Goal: Task Accomplishment & Management: Manage account settings

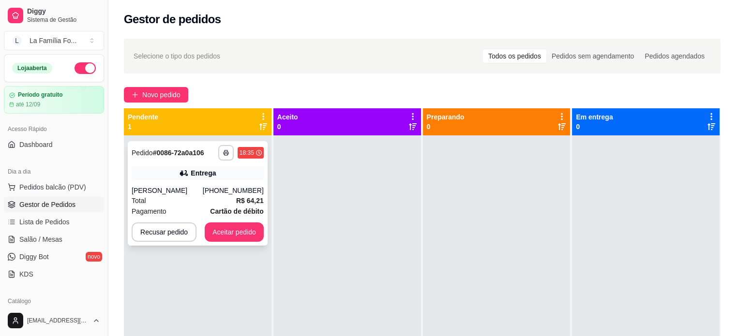
click at [215, 195] on div "[PHONE_NUMBER]" at bounding box center [233, 191] width 61 height 10
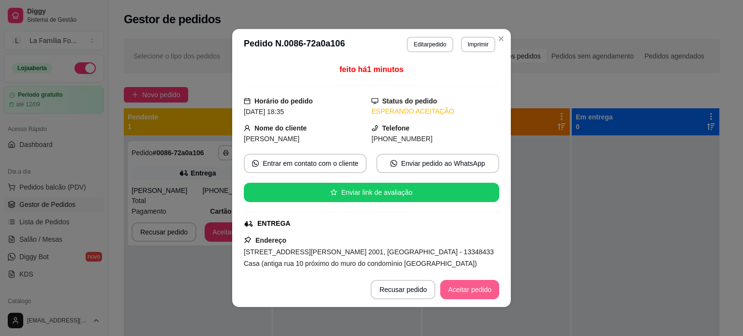
click at [451, 287] on button "Aceitar pedido" at bounding box center [469, 289] width 59 height 19
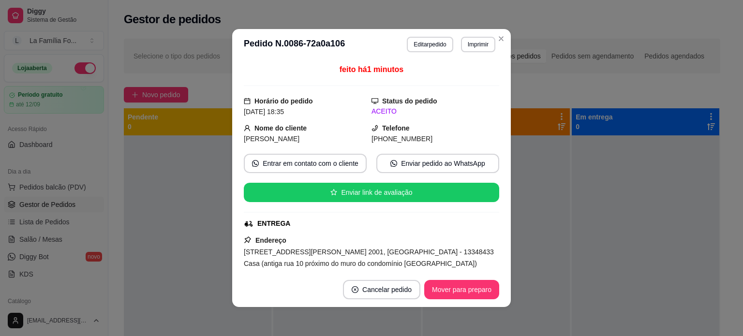
click at [487, 265] on div "[STREET_ADDRESS][PERSON_NAME] 2001, [GEOGRAPHIC_DATA] - 13348433 Casa (antiga r…" at bounding box center [371, 257] width 255 height 23
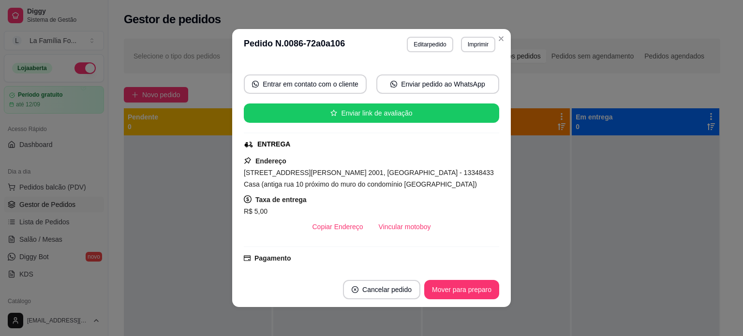
scroll to position [97, 0]
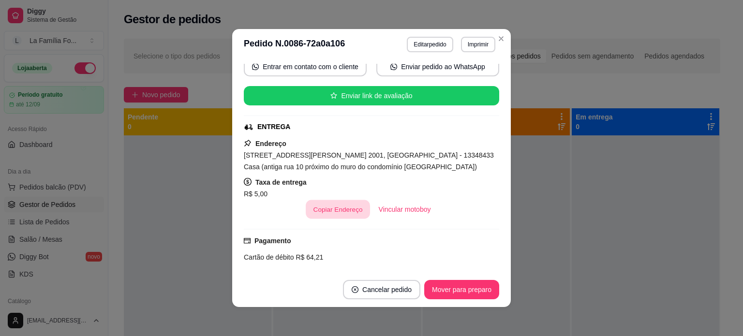
click at [338, 215] on button "Copiar Endereço" at bounding box center [338, 209] width 64 height 19
click at [582, 251] on div at bounding box center [646, 303] width 148 height 336
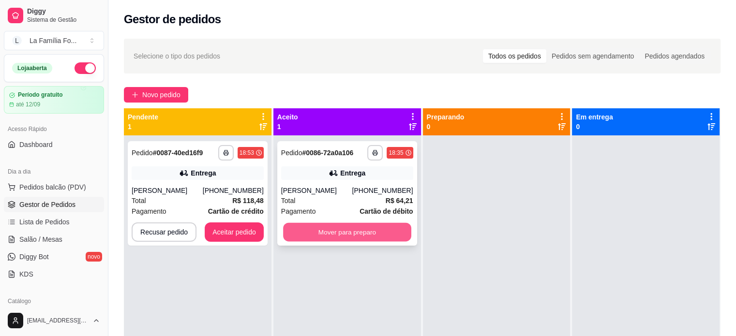
click at [383, 236] on button "Mover para preparo" at bounding box center [347, 232] width 128 height 19
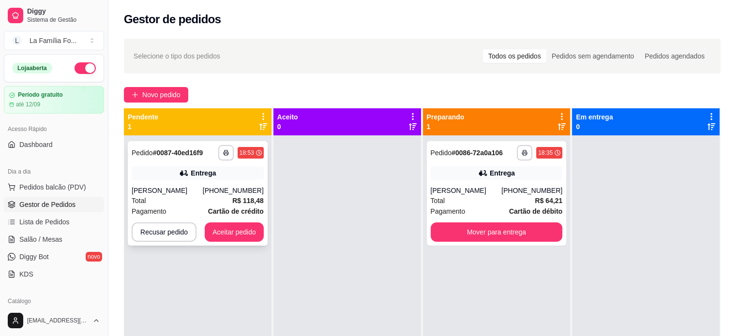
click at [211, 173] on div "Entrega" at bounding box center [203, 173] width 25 height 10
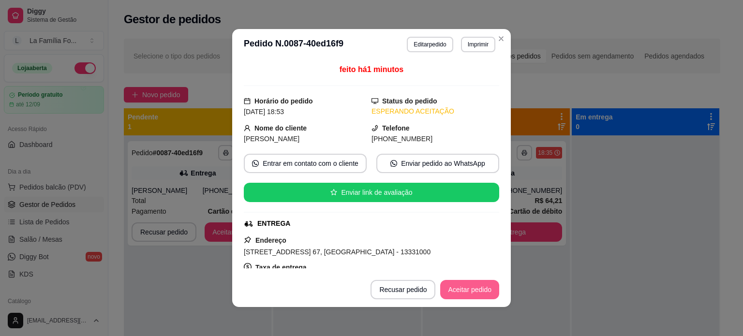
click at [470, 291] on button "Aceitar pedido" at bounding box center [469, 289] width 59 height 19
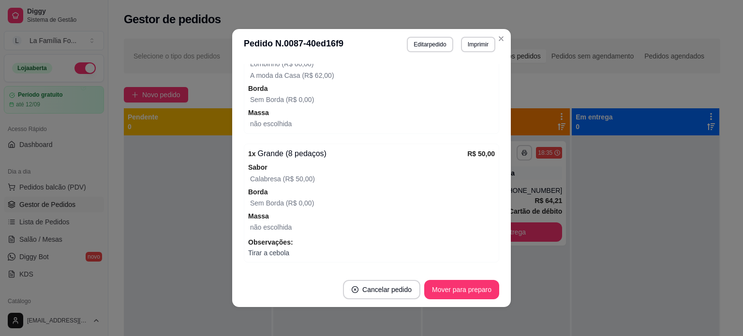
scroll to position [404, 0]
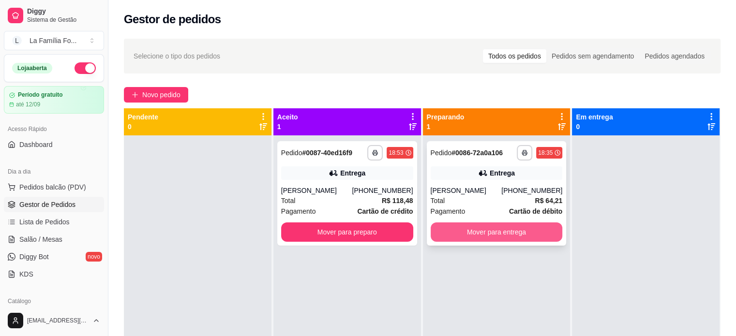
click at [493, 242] on button "Mover para entrega" at bounding box center [496, 231] width 132 height 19
click at [493, 242] on div "Mover para entrega" at bounding box center [496, 231] width 132 height 19
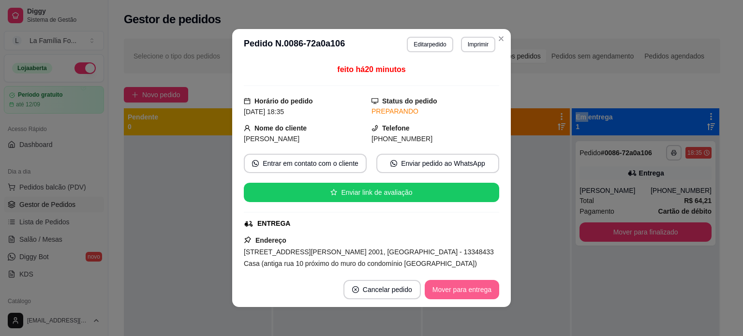
click at [469, 290] on button "Mover para entrega" at bounding box center [462, 289] width 74 height 19
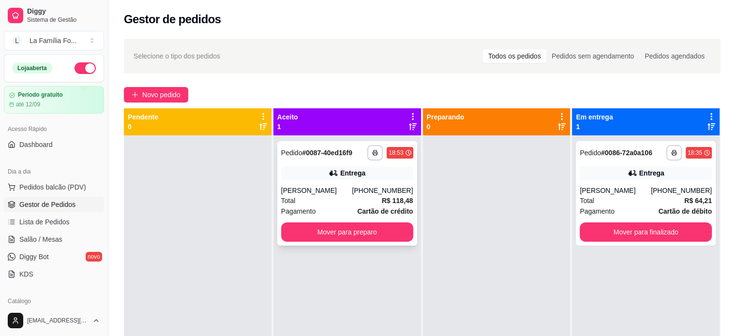
click at [321, 201] on div "Total R$ 118,48" at bounding box center [347, 200] width 132 height 11
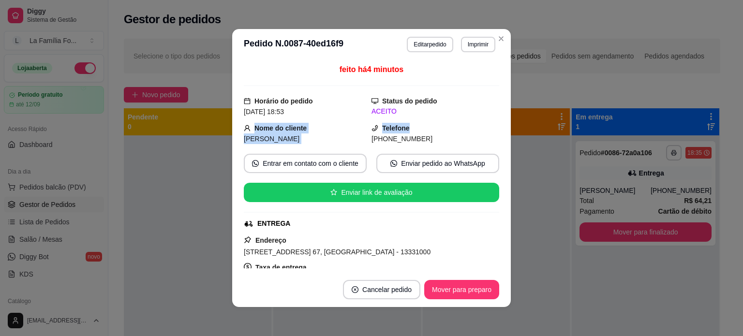
drag, startPoint x: 488, startPoint y: 116, endPoint x: 489, endPoint y: 123, distance: 7.4
click at [489, 123] on div "feito há 4 minutos Horário do pedido [DATE] 18:53 Status do pedido ACEITO Nome …" at bounding box center [371, 166] width 255 height 205
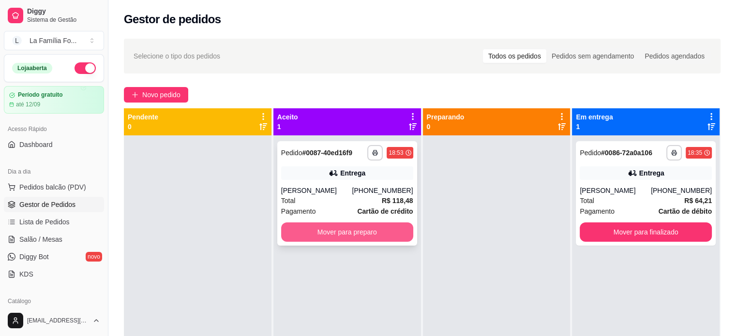
click at [331, 237] on button "Mover para preparo" at bounding box center [347, 231] width 132 height 19
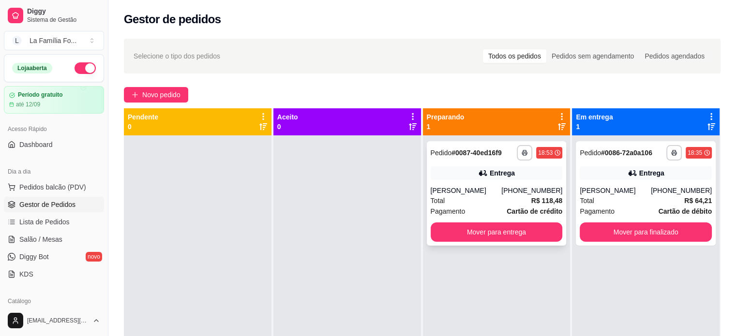
click at [515, 197] on div "Total R$ 118,48" at bounding box center [496, 200] width 132 height 11
click at [461, 193] on div "[PERSON_NAME]" at bounding box center [465, 191] width 71 height 10
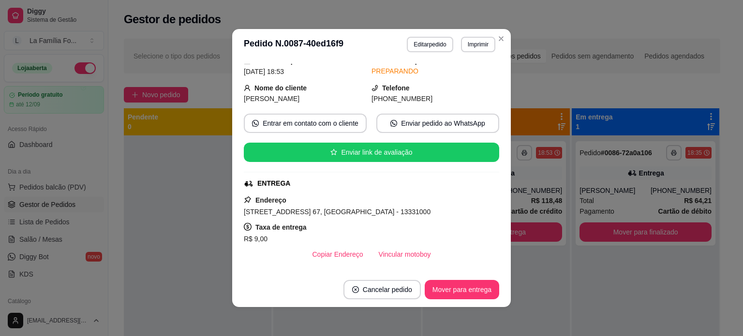
scroll to position [58, 0]
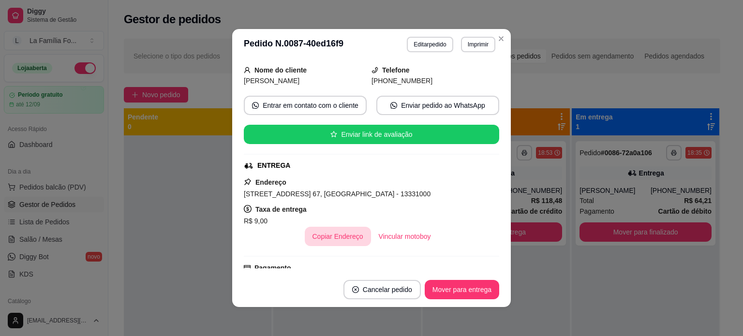
click at [340, 235] on button "Copiar Endereço" at bounding box center [338, 236] width 66 height 19
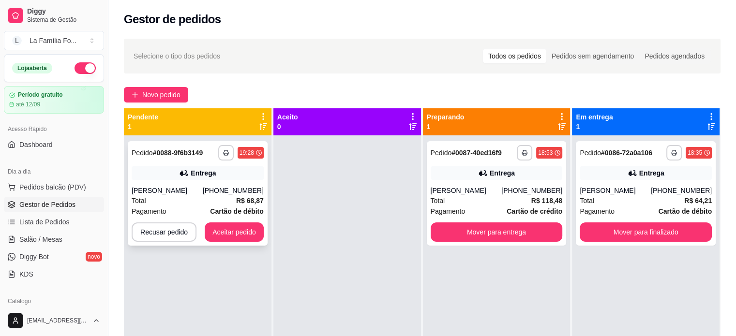
click at [221, 184] on div "**********" at bounding box center [198, 193] width 140 height 104
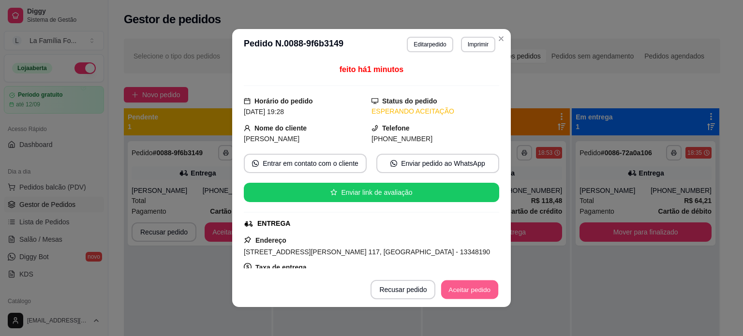
click at [467, 290] on button "Aceitar pedido" at bounding box center [469, 290] width 57 height 19
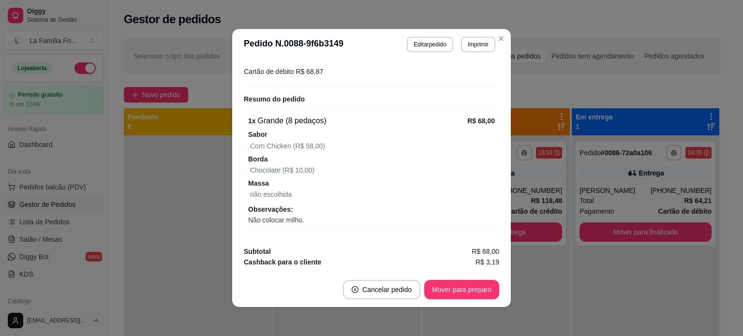
scroll to position [290, 0]
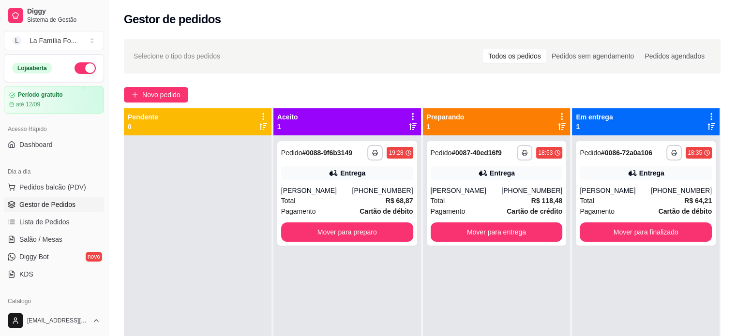
click at [527, 276] on div "**********" at bounding box center [497, 303] width 148 height 336
click at [446, 241] on button "Mover para entrega" at bounding box center [496, 232] width 128 height 19
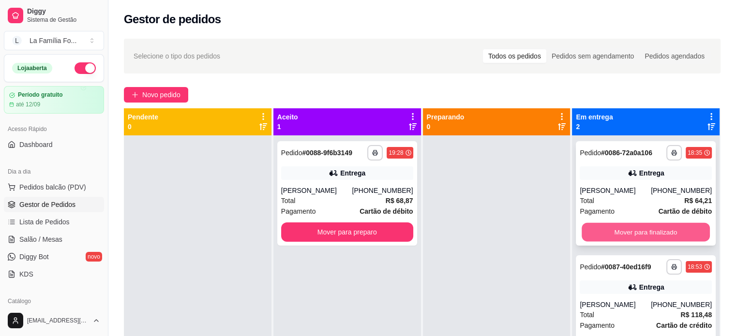
click at [619, 240] on button "Mover para finalizado" at bounding box center [645, 232] width 128 height 19
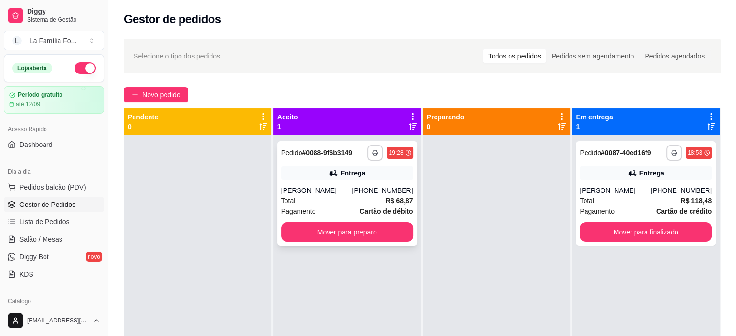
click at [366, 245] on div "**********" at bounding box center [347, 193] width 140 height 104
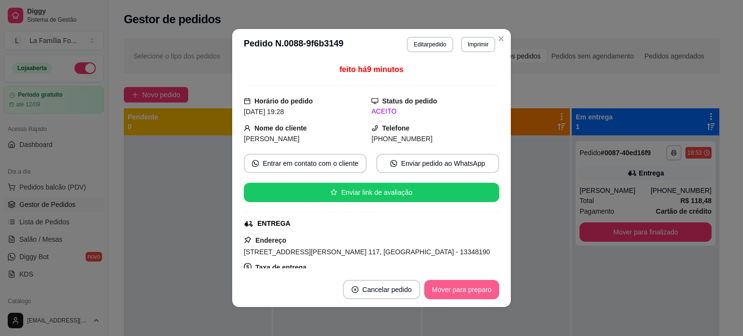
click at [449, 287] on button "Mover para preparo" at bounding box center [461, 289] width 75 height 19
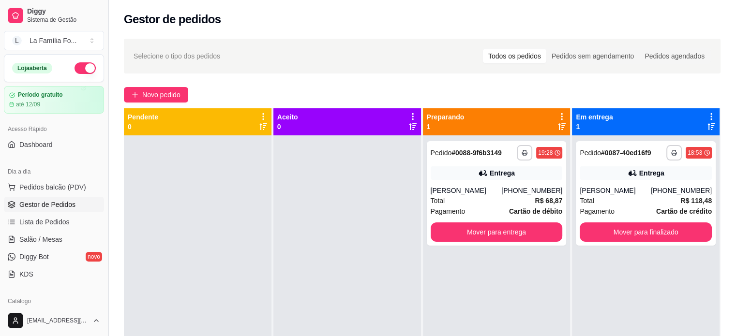
drag, startPoint x: 104, startPoint y: 154, endPoint x: 106, endPoint y: 164, distance: 9.8
click at [106, 164] on button "Toggle Sidebar" at bounding box center [108, 168] width 8 height 336
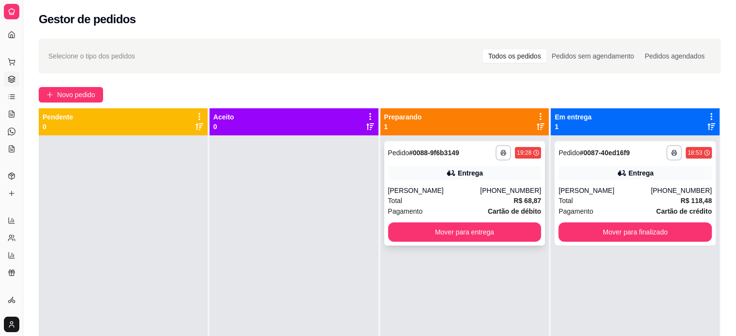
click at [418, 180] on div "**********" at bounding box center [464, 193] width 161 height 104
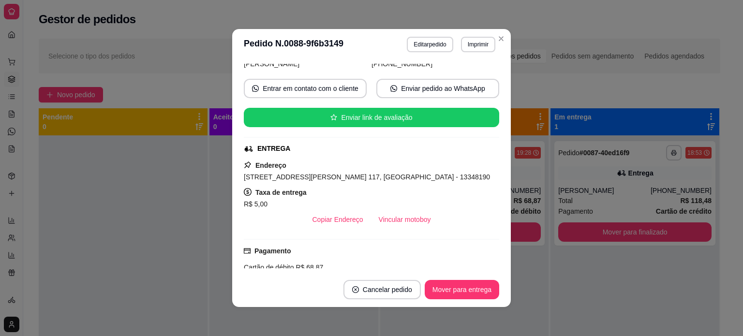
scroll to position [77, 0]
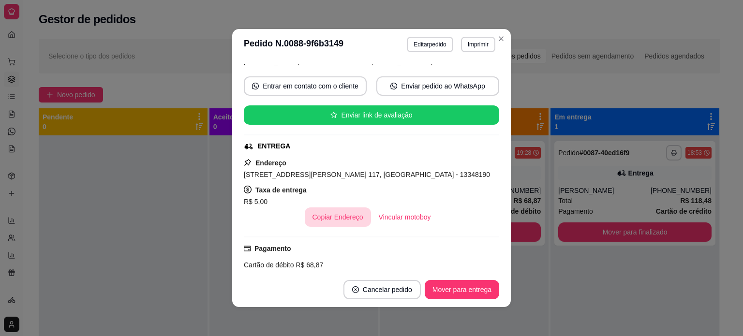
click at [317, 214] on button "Copiar Endereço" at bounding box center [338, 216] width 66 height 19
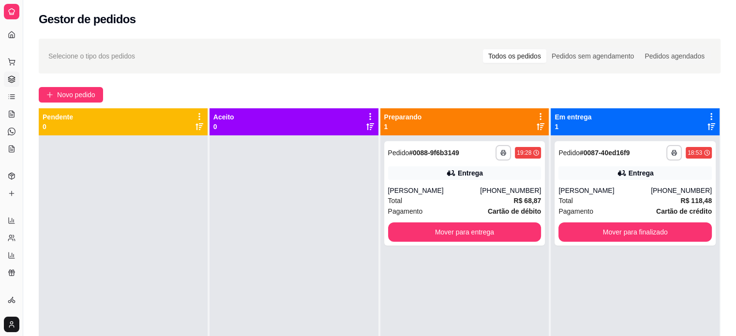
click at [502, 248] on div "**********" at bounding box center [464, 303] width 169 height 336
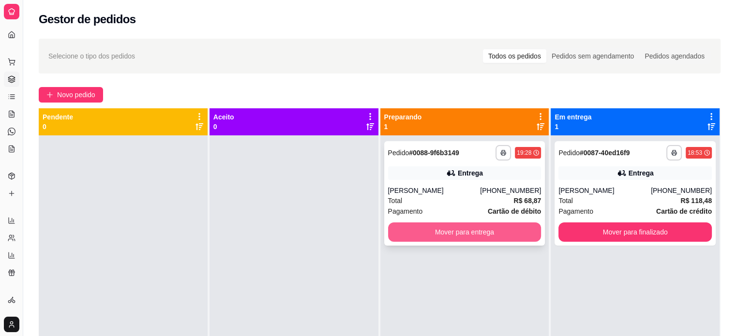
click at [495, 237] on button "Mover para entrega" at bounding box center [464, 231] width 153 height 19
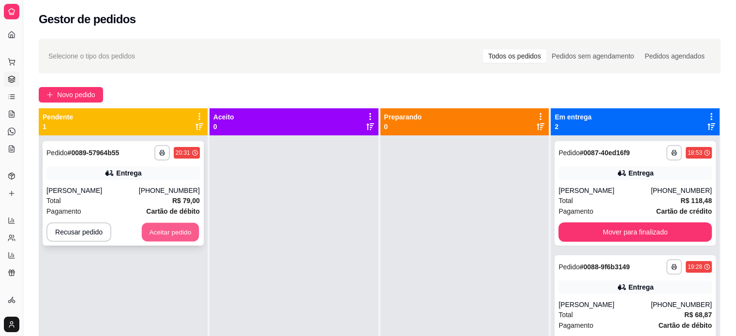
click at [170, 236] on button "Aceitar pedido" at bounding box center [170, 232] width 57 height 19
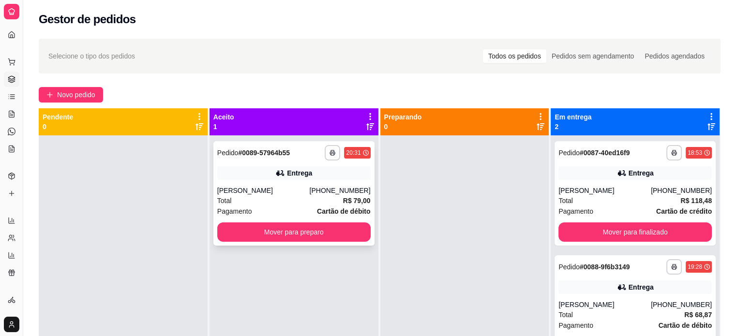
click at [273, 199] on div "Total R$ 79,00" at bounding box center [293, 200] width 153 height 11
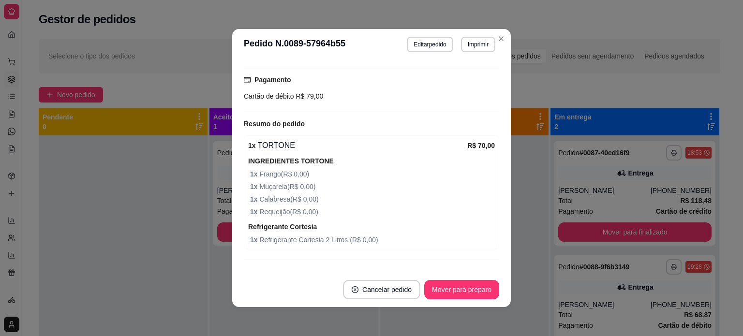
scroll to position [271, 0]
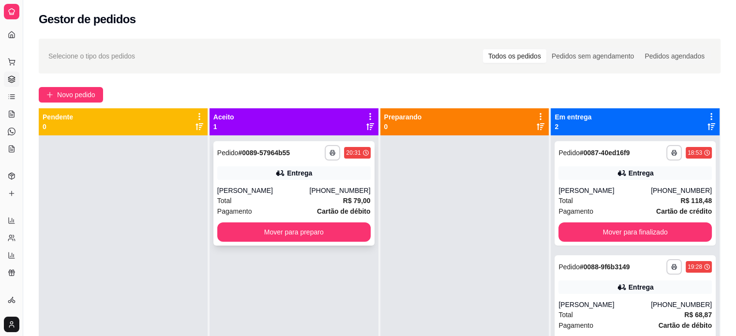
click at [337, 179] on div "Entrega" at bounding box center [293, 173] width 153 height 14
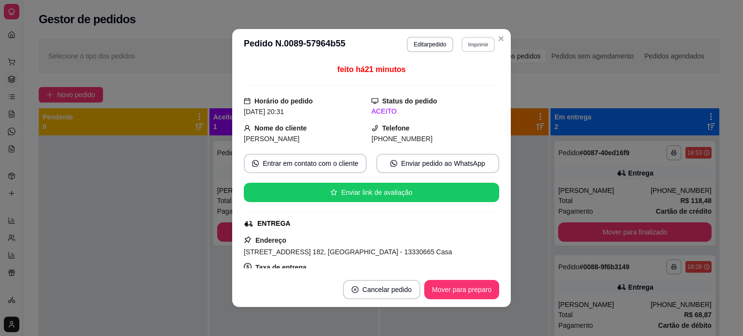
click at [466, 46] on button "Imprimir" at bounding box center [477, 44] width 33 height 15
click at [443, 82] on button "IMPRESSORA" at bounding box center [457, 78] width 68 height 15
click at [454, 296] on button "Mover para preparo" at bounding box center [461, 290] width 73 height 19
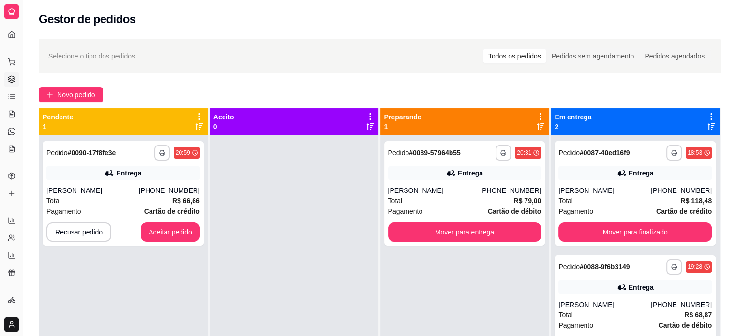
click at [203, 227] on div "**********" at bounding box center [123, 303] width 169 height 336
click at [186, 231] on button "Aceitar pedido" at bounding box center [170, 231] width 59 height 19
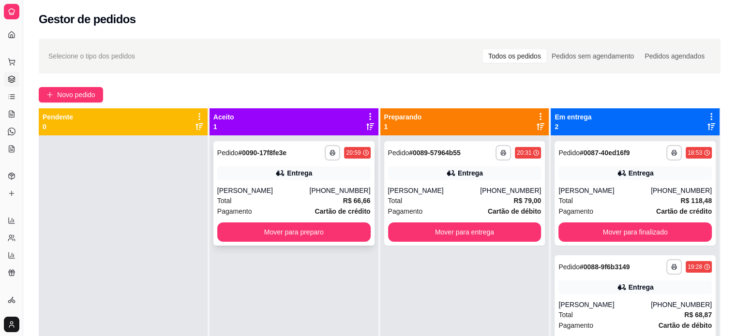
click at [285, 187] on div "[PERSON_NAME]" at bounding box center [263, 191] width 92 height 10
click at [514, 192] on div "[PHONE_NUMBER]" at bounding box center [510, 191] width 61 height 10
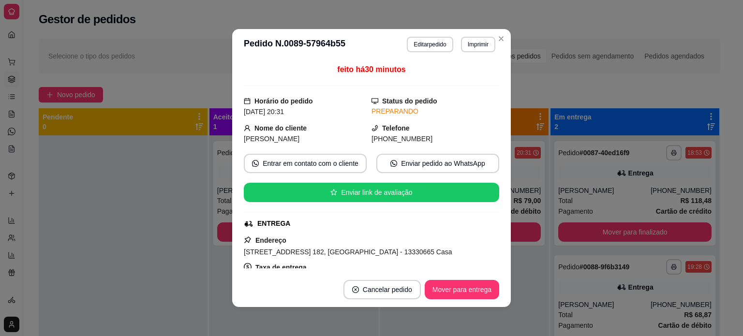
click at [496, 268] on div "feito há 30 minutos Horário do pedido [DATE] 20:31 Status do pedido PREPARANDO …" at bounding box center [371, 166] width 279 height 212
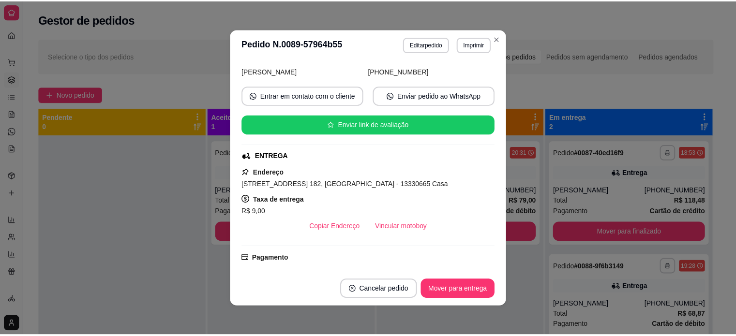
scroll to position [77, 0]
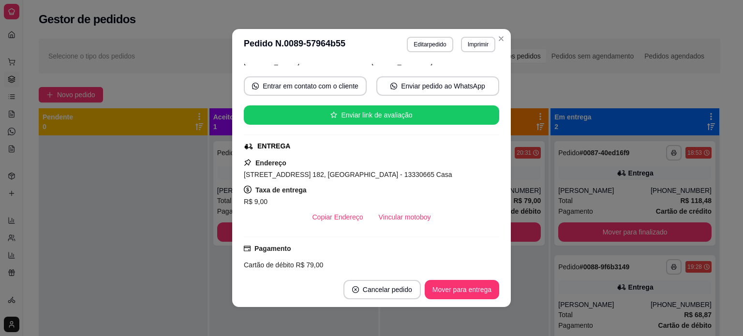
click at [333, 226] on div "feito há 30 minutos Horário do pedido [DATE] 20:31 Status do pedido PREPARANDO …" at bounding box center [371, 166] width 255 height 205
click at [332, 220] on button "Copiar Endereço" at bounding box center [338, 217] width 64 height 19
click at [330, 212] on button "Copiar Endereço" at bounding box center [338, 217] width 64 height 19
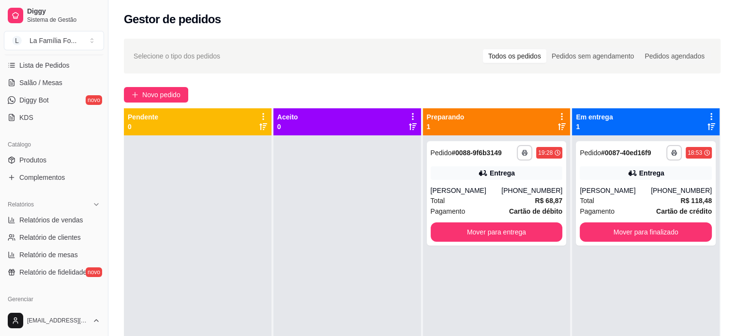
scroll to position [170, 0]
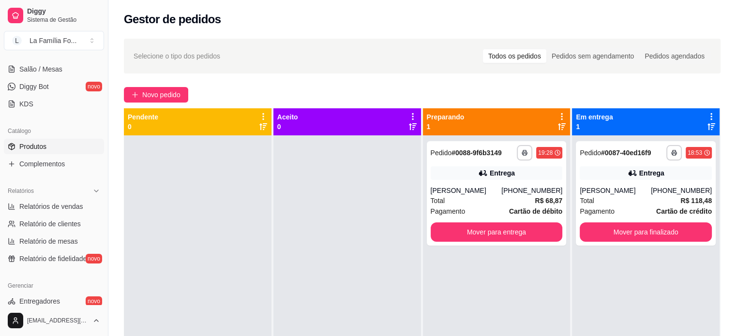
click at [50, 147] on link "Produtos" at bounding box center [54, 146] width 100 height 15
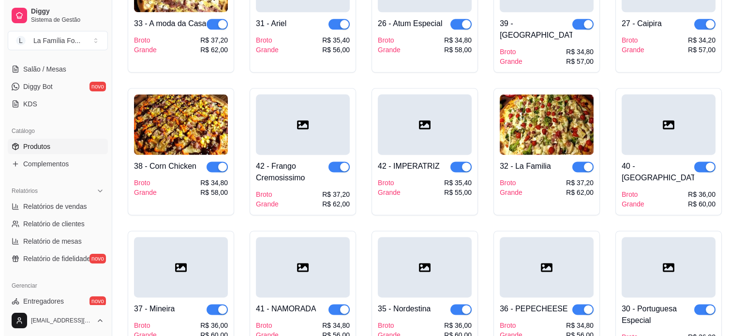
scroll to position [1250, 0]
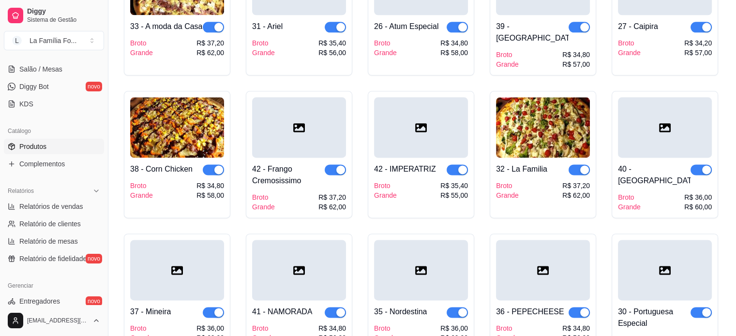
click at [203, 97] on img at bounding box center [177, 127] width 94 height 60
click at [160, 97] on img at bounding box center [177, 127] width 94 height 60
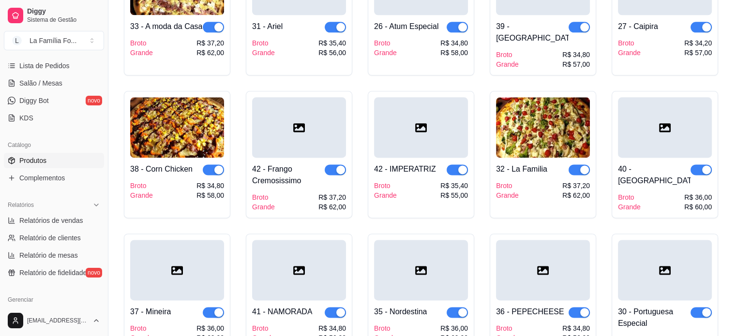
click at [59, 162] on link "Produtos" at bounding box center [54, 160] width 100 height 15
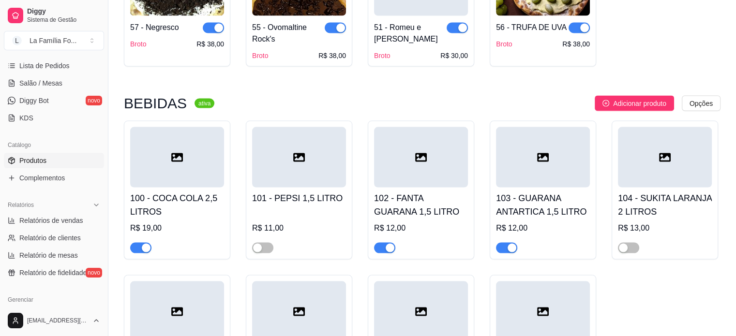
scroll to position [2006, 0]
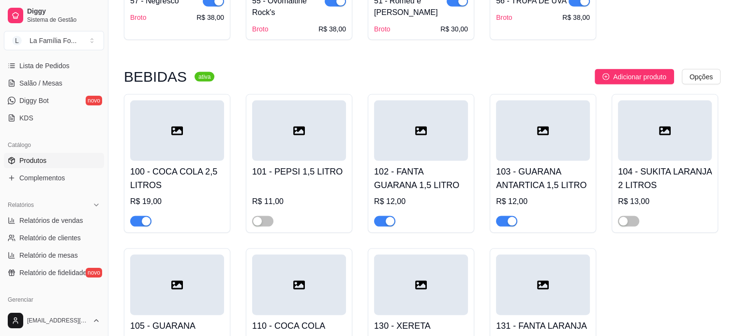
click at [502, 216] on span "button" at bounding box center [506, 221] width 21 height 11
